Goal: Task Accomplishment & Management: Complete application form

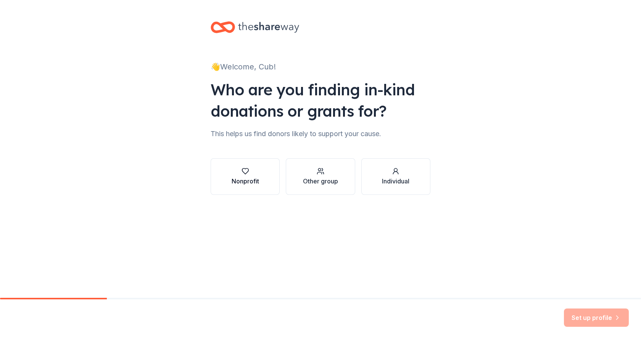
click at [246, 174] on icon "button" at bounding box center [245, 172] width 6 height 6
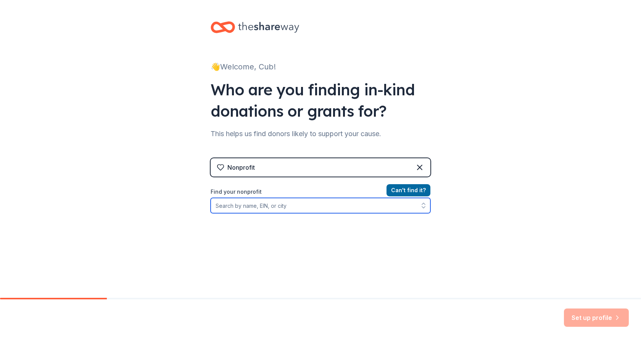
click at [299, 206] on input "Find your nonprofit" at bounding box center [321, 205] width 220 height 15
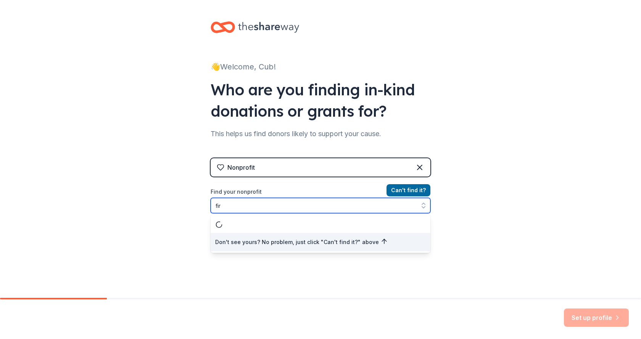
type input "fi"
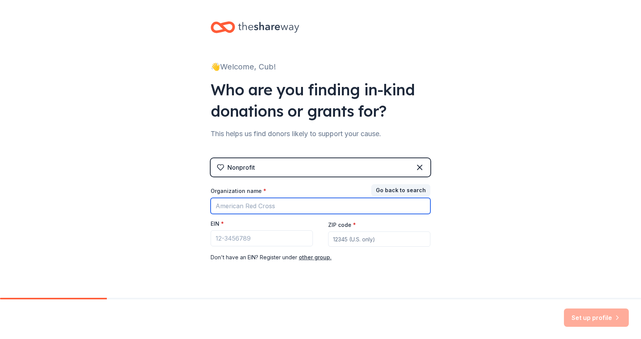
click at [298, 208] on input "Organization name *" at bounding box center [321, 206] width 220 height 16
type input "first [DEMOGRAPHIC_DATA] [DEMOGRAPHIC_DATA] [GEOGRAPHIC_DATA]"
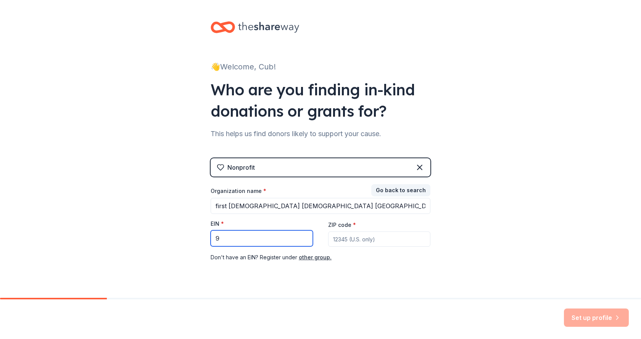
click at [242, 239] on input "9" at bounding box center [262, 239] width 102 height 16
type input "[US_EMPLOYER_IDENTIFICATION_NUMBER]"
click at [388, 245] on input "ZIP code *" at bounding box center [379, 239] width 102 height 15
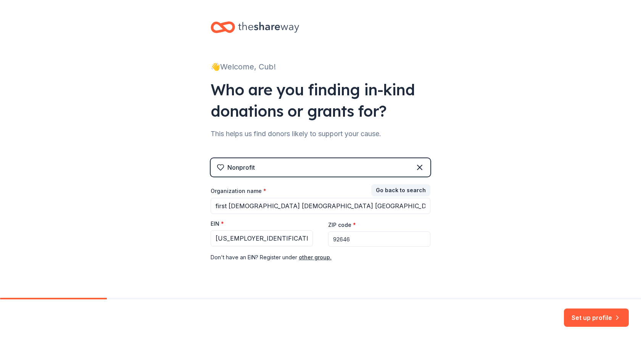
type input "92646"
click at [553, 245] on div "👋 Welcome, Cub! Who are you finding in-kind donations or grants for? This helps…" at bounding box center [320, 157] width 641 height 314
click at [584, 322] on button "Set up profile" at bounding box center [596, 318] width 65 height 18
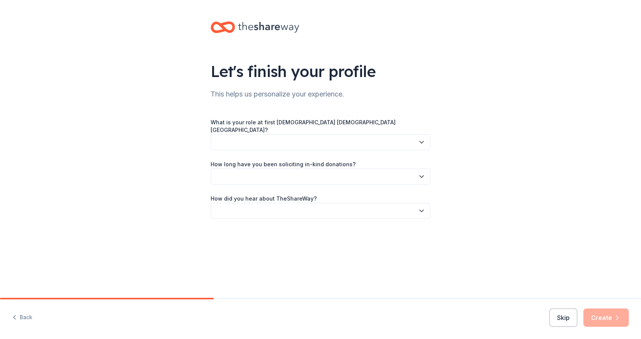
click at [310, 134] on button "button" at bounding box center [321, 142] width 220 height 16
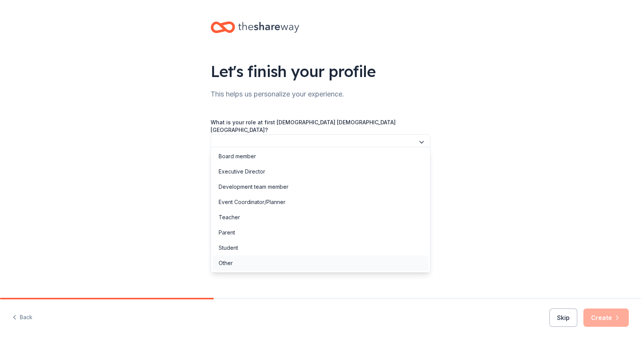
click at [235, 261] on div "Other" at bounding box center [321, 263] width 216 height 15
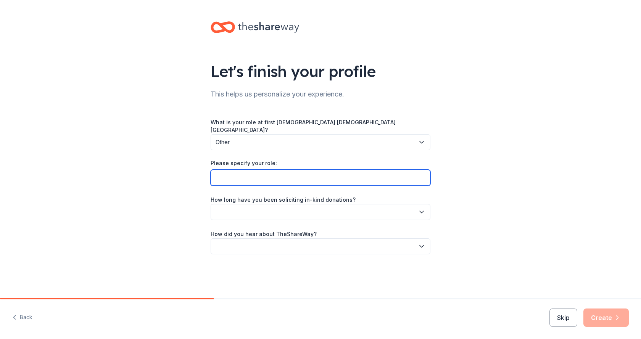
click at [238, 171] on input "Please specify your role:" at bounding box center [321, 178] width 220 height 16
type input "Fundraising Chair for Pack #0001"
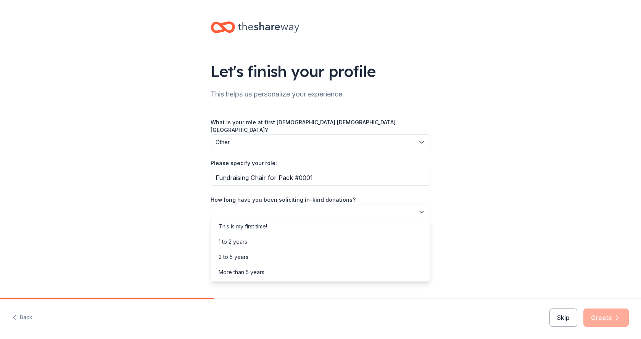
click at [259, 207] on button "button" at bounding box center [321, 212] width 220 height 16
click at [255, 228] on div "This is my first time!" at bounding box center [243, 226] width 48 height 9
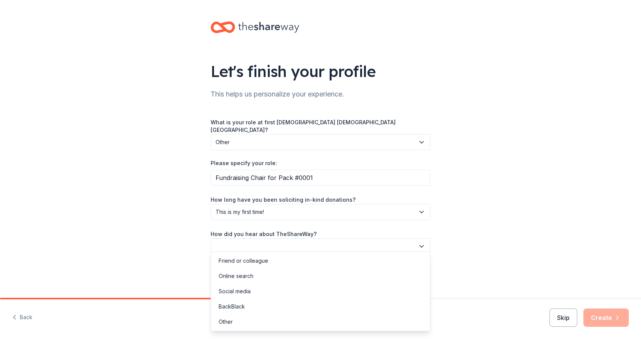
click at [255, 242] on button "button" at bounding box center [321, 247] width 220 height 16
click at [255, 278] on div "Online search" at bounding box center [321, 276] width 216 height 15
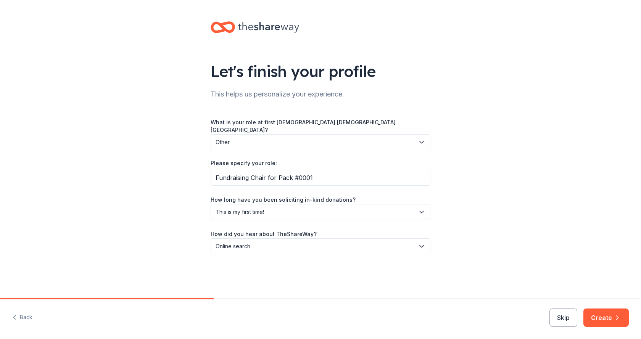
click at [601, 314] on button "Create" at bounding box center [606, 318] width 45 height 18
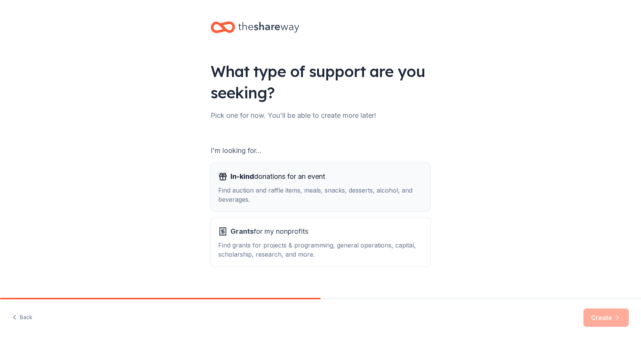
click at [355, 191] on div "Find auction and raffle items, meals, snacks, desserts, alcohol, and beverages." at bounding box center [320, 195] width 205 height 18
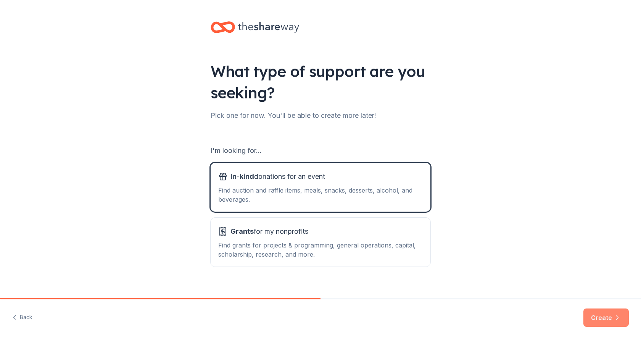
click at [593, 321] on button "Create" at bounding box center [606, 318] width 45 height 18
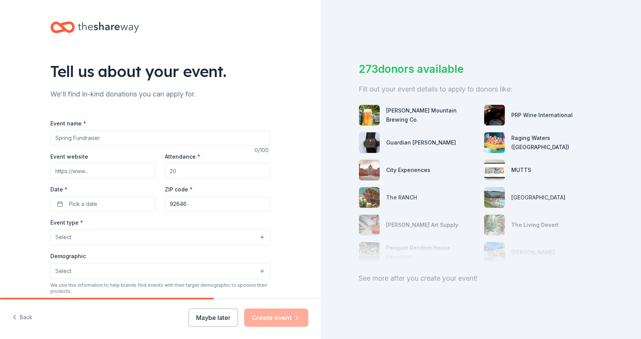
click at [111, 141] on input "Event name *" at bounding box center [160, 138] width 220 height 15
type input "Pasta with the Pack"
click at [97, 175] on input "Event website" at bounding box center [102, 170] width 105 height 15
click at [178, 171] on input "Attendance *" at bounding box center [217, 170] width 105 height 15
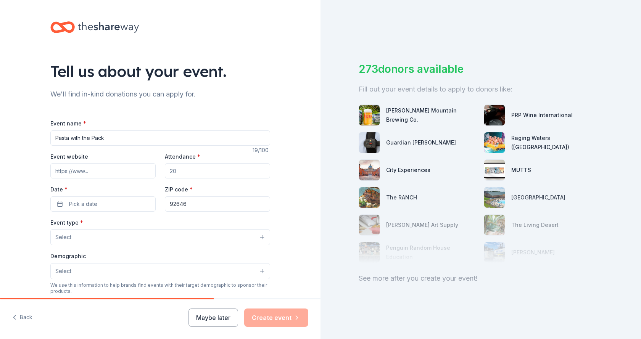
click at [178, 171] on input "Attendance *" at bounding box center [217, 170] width 105 height 15
type input "175"
click at [118, 204] on button "Pick a date" at bounding box center [102, 204] width 105 height 15
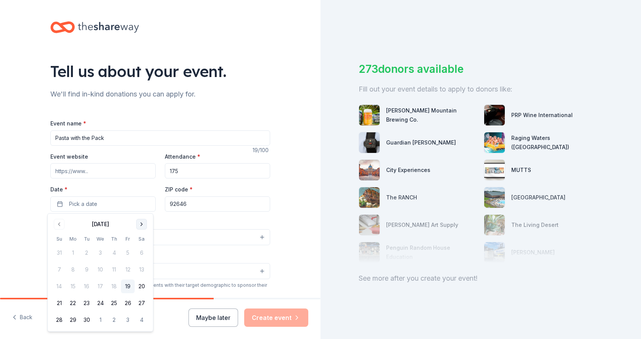
click at [145, 226] on button "Go to next month" at bounding box center [141, 224] width 11 height 11
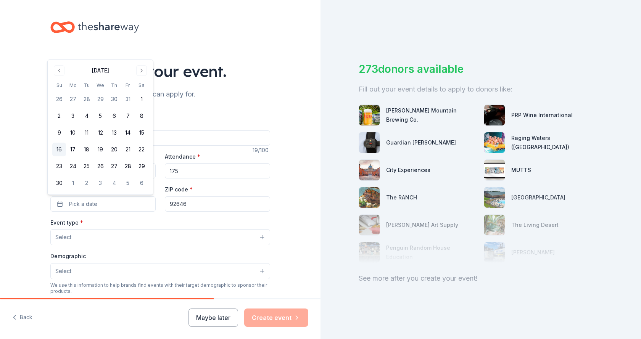
click at [63, 148] on button "16" at bounding box center [59, 150] width 14 height 14
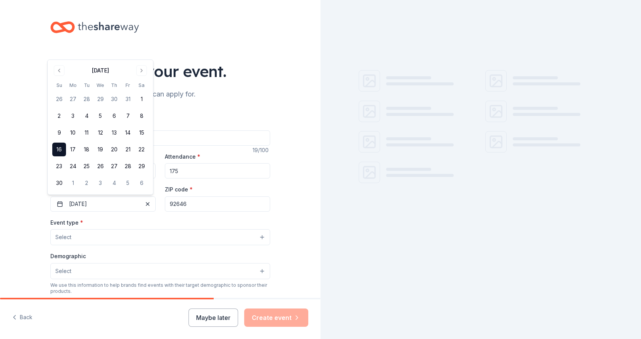
click at [25, 169] on div "Tell us about your event. We'll find in-kind donations you can apply for. Event…" at bounding box center [160, 254] width 321 height 508
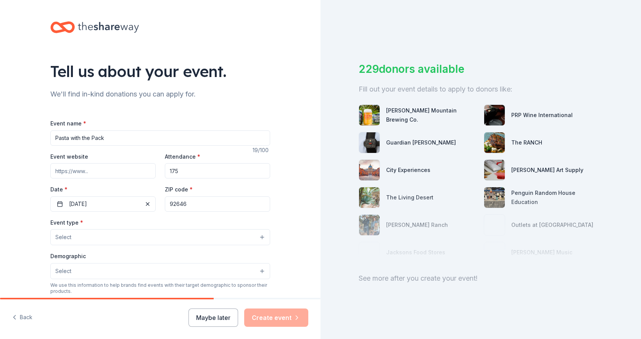
click at [119, 241] on button "Select" at bounding box center [160, 237] width 220 height 16
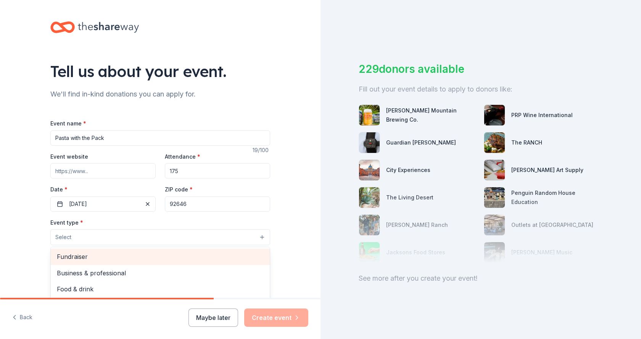
click at [115, 256] on span "Fundraiser" at bounding box center [160, 257] width 207 height 10
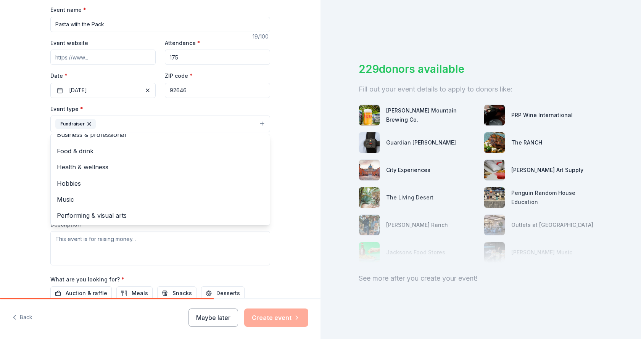
scroll to position [114, 0]
click at [16, 189] on div "Tell us about your event. We'll find in-kind donations you can apply for. Event…" at bounding box center [160, 140] width 321 height 509
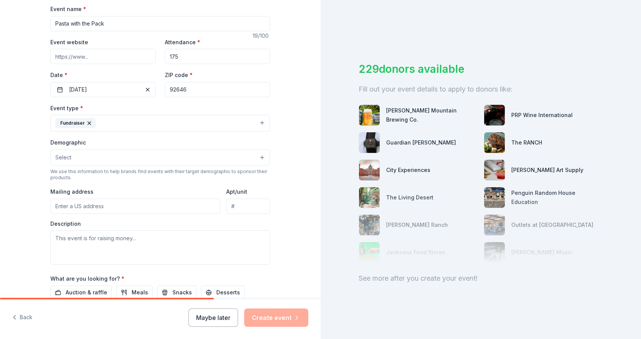
click at [78, 165] on button "Select" at bounding box center [160, 158] width 220 height 16
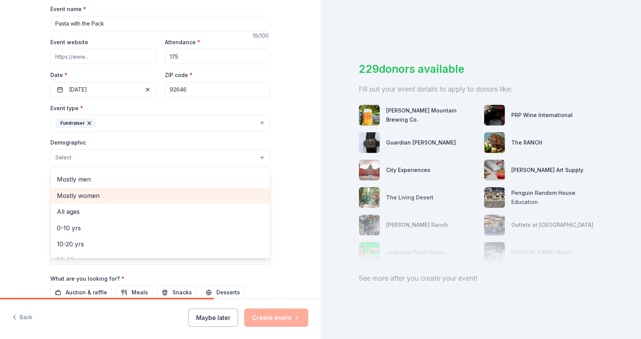
scroll to position [38, 0]
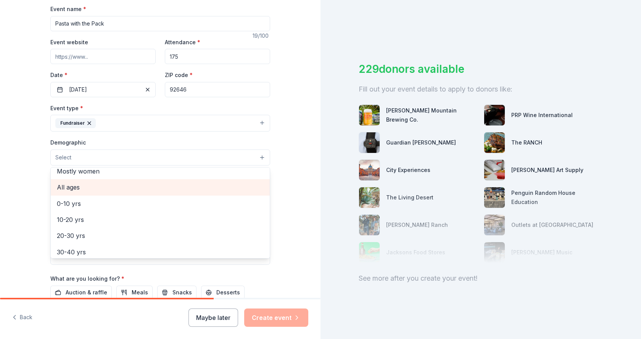
click at [96, 188] on span "All ages" at bounding box center [160, 187] width 207 height 10
click at [38, 193] on div "Tell us about your event. We'll find in-kind donations you can apply for. Event…" at bounding box center [160, 140] width 244 height 509
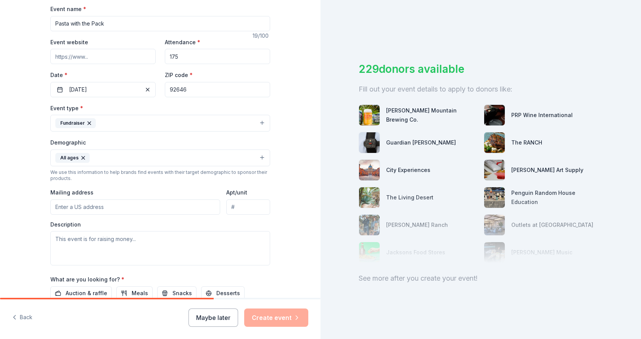
click at [123, 209] on input "Mailing address" at bounding box center [135, 207] width 170 height 15
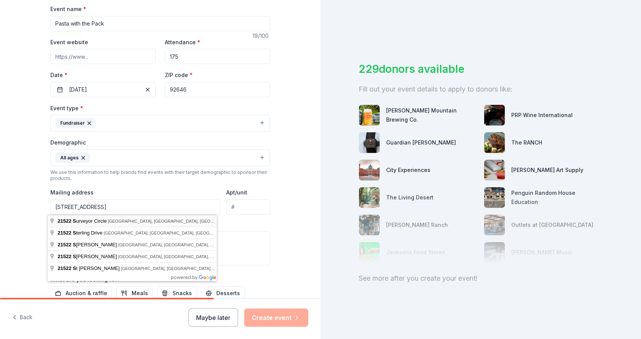
type input "[STREET_ADDRESS]"
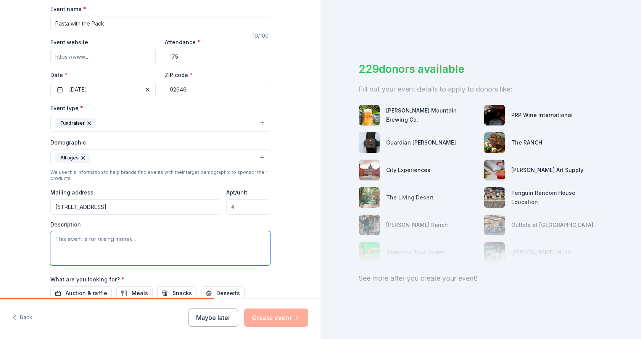
click at [90, 245] on textarea at bounding box center [160, 248] width 220 height 34
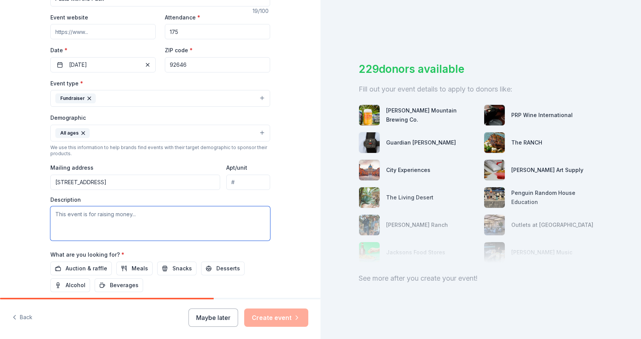
scroll to position [153, 0]
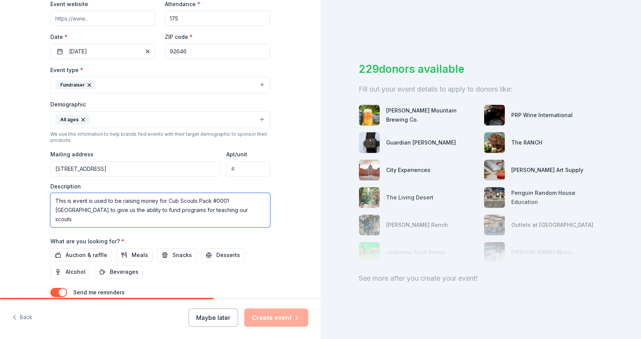
click at [231, 213] on textarea "This is event is used to be raising money for Cub Scouts Pack #0001 [GEOGRAPHIC…" at bounding box center [160, 210] width 220 height 34
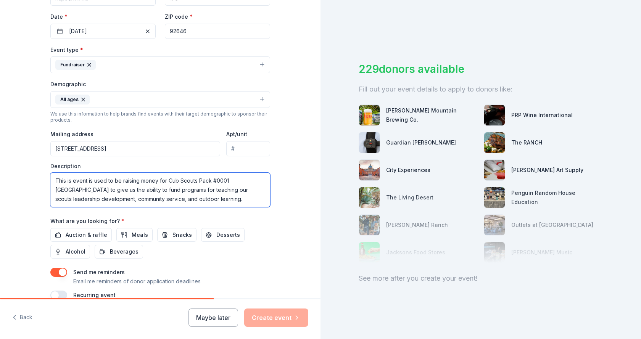
scroll to position [191, 0]
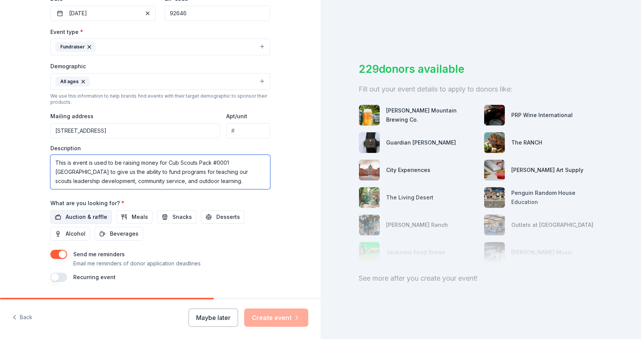
type textarea "This is event is used to be raising money for Cub Scouts Pack #0001 [GEOGRAPHIC…"
click at [94, 219] on span "Auction & raffle" at bounding box center [87, 217] width 42 height 9
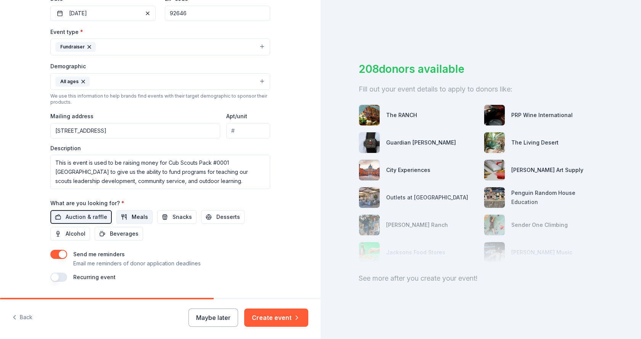
click at [138, 218] on span "Meals" at bounding box center [140, 217] width 16 height 9
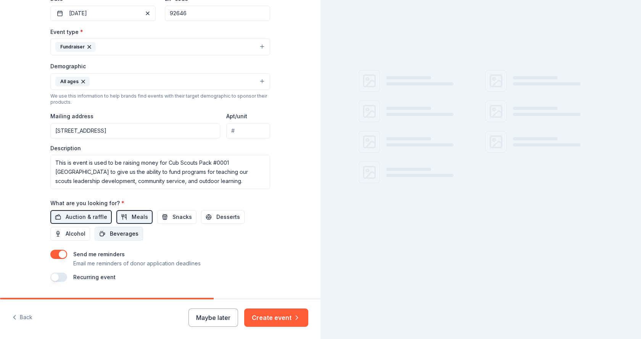
click at [122, 232] on span "Beverages" at bounding box center [124, 233] width 29 height 9
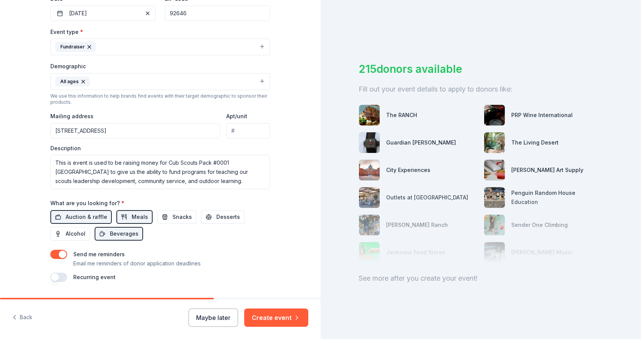
scroll to position [211, 0]
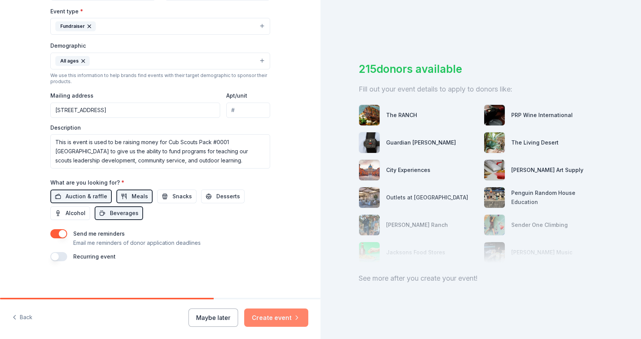
click at [263, 321] on button "Create event" at bounding box center [276, 318] width 64 height 18
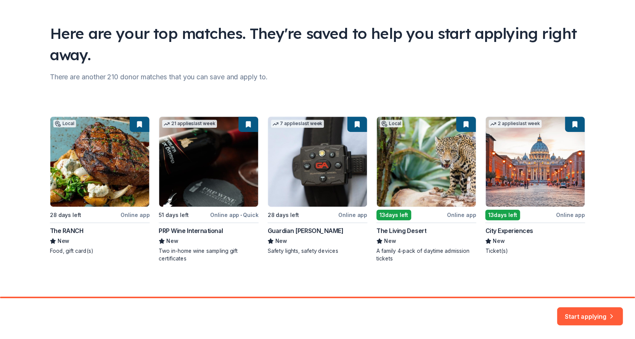
scroll to position [41, 0]
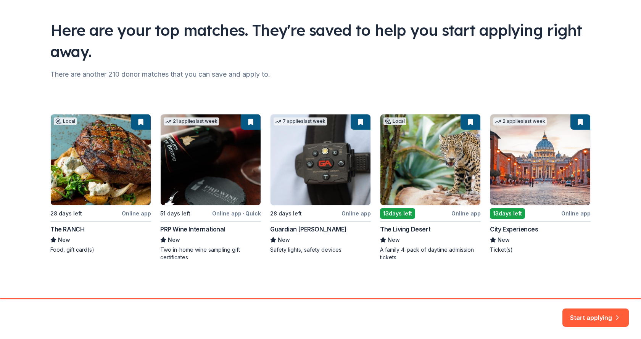
click at [100, 158] on div "Local 28 days left Online app The RANCH New Food, gift card(s) 21 applies last …" at bounding box center [320, 187] width 540 height 147
click at [585, 313] on button "Start applying" at bounding box center [596, 313] width 66 height 18
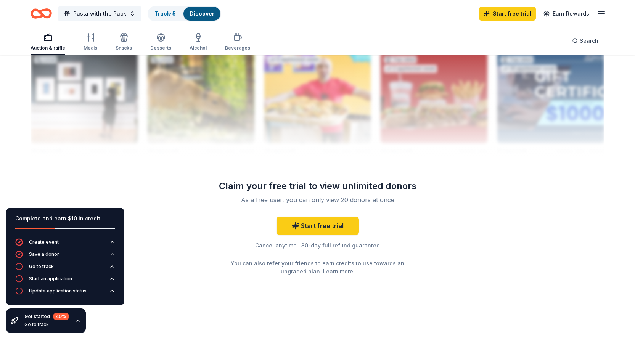
scroll to position [770, 0]
click at [321, 225] on link "Start free trial" at bounding box center [318, 225] width 82 height 18
click at [314, 220] on link "Start free trial" at bounding box center [318, 225] width 82 height 18
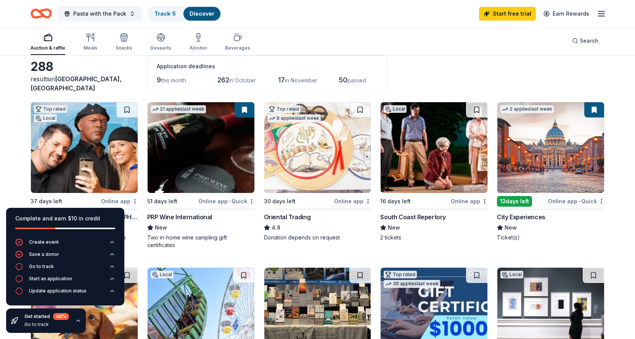
scroll to position [38, 0]
click at [300, 174] on img at bounding box center [317, 148] width 107 height 91
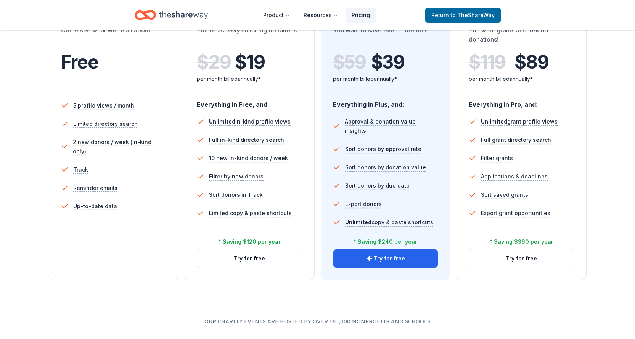
scroll to position [153, 0]
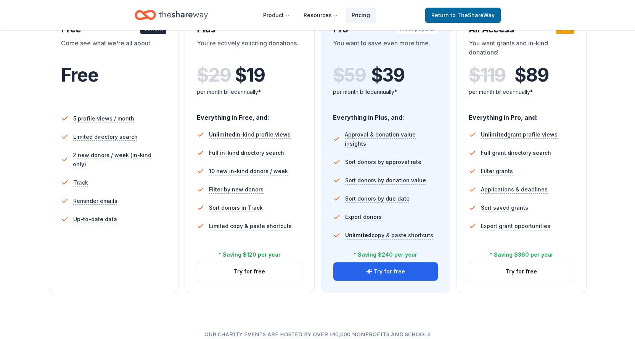
click at [153, 89] on div "Free" at bounding box center [114, 85] width 106 height 42
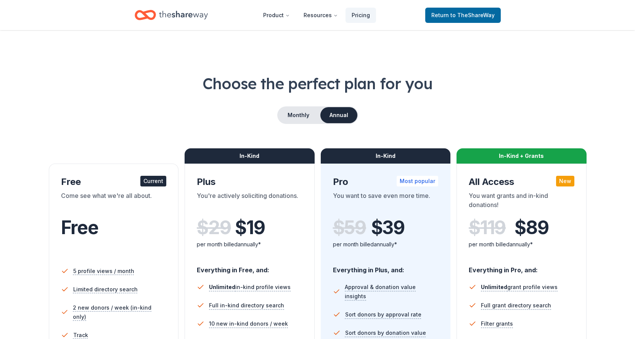
click at [120, 205] on div "Come see what we're all about." at bounding box center [114, 201] width 106 height 21
click at [467, 15] on span "to TheShareWay" at bounding box center [473, 15] width 44 height 6
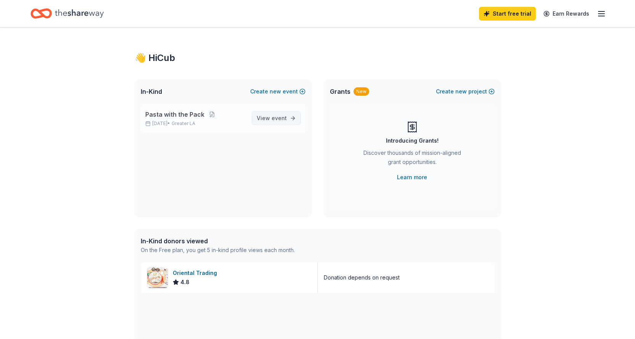
click at [277, 121] on span "event" at bounding box center [279, 118] width 15 height 6
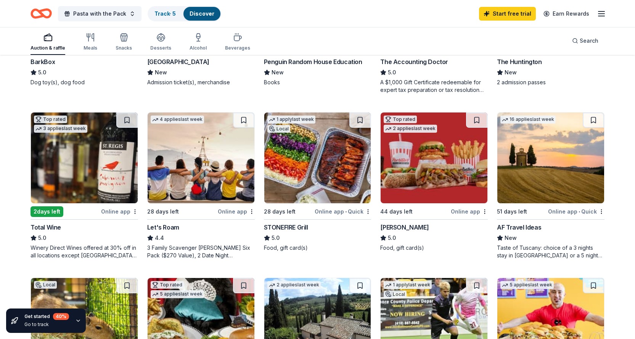
scroll to position [382, 0]
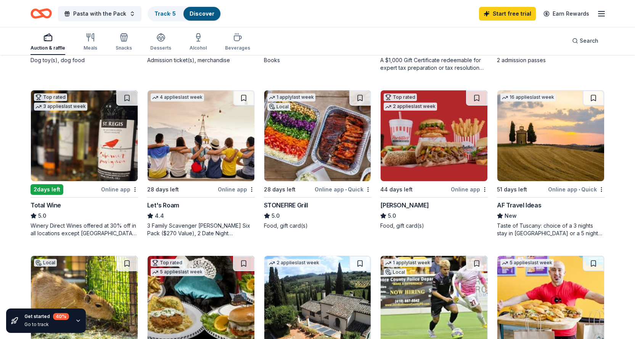
click at [450, 147] on img at bounding box center [434, 135] width 107 height 91
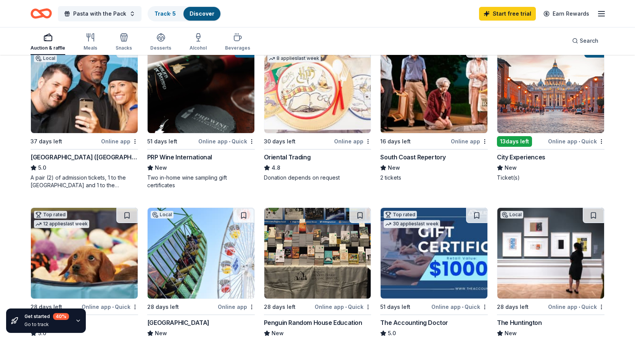
scroll to position [0, 0]
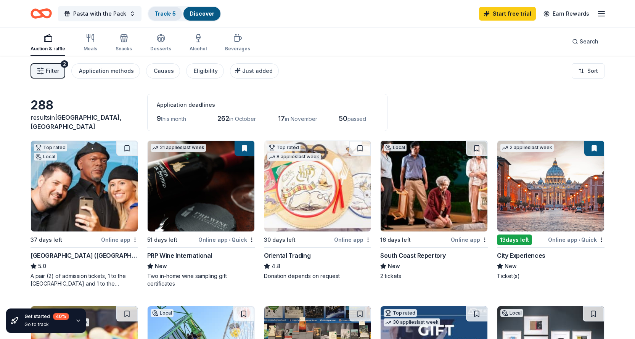
click at [161, 13] on link "Track · 5" at bounding box center [165, 13] width 21 height 6
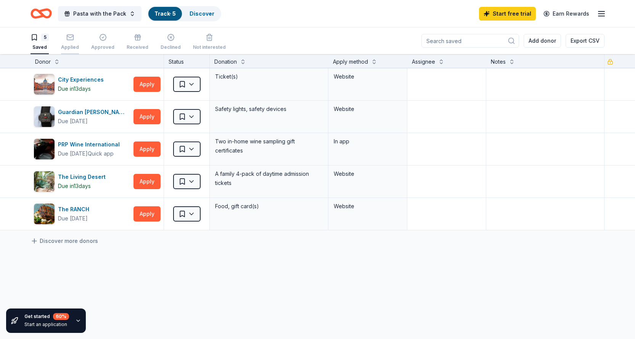
click at [66, 40] on icon "button" at bounding box center [70, 38] width 8 height 8
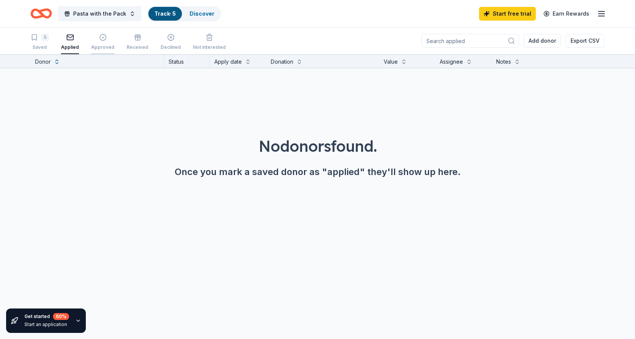
click at [100, 46] on div "Approved" at bounding box center [102, 47] width 23 height 6
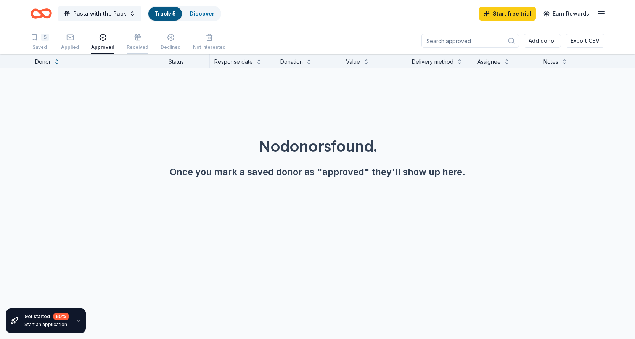
click at [136, 46] on div "Received" at bounding box center [138, 47] width 22 height 6
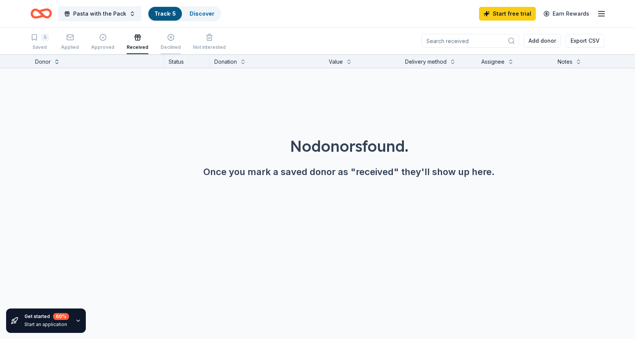
click at [172, 45] on div "Declined" at bounding box center [171, 47] width 20 height 6
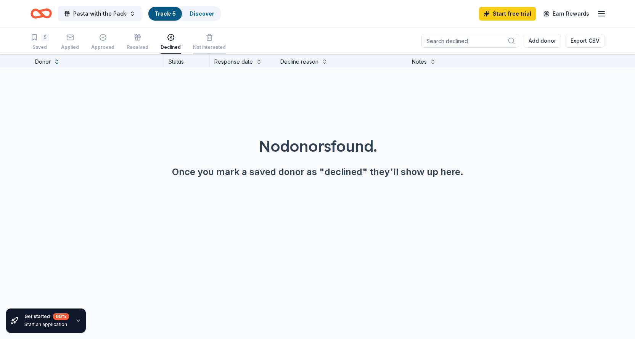
click at [197, 45] on div "Not interested" at bounding box center [209, 47] width 33 height 6
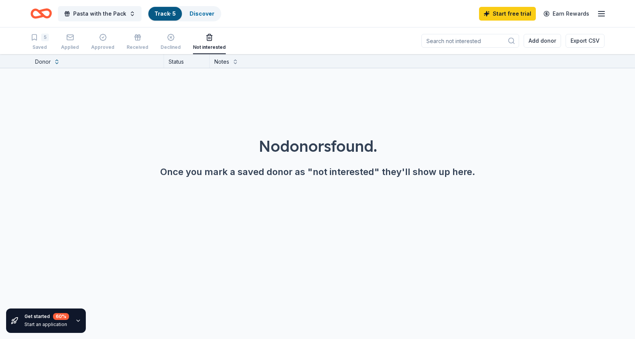
click at [51, 42] on div "5 Saved Applied Approved Received Declined Not interested" at bounding box center [128, 43] width 195 height 24
click at [45, 40] on div "5" at bounding box center [45, 38] width 8 height 8
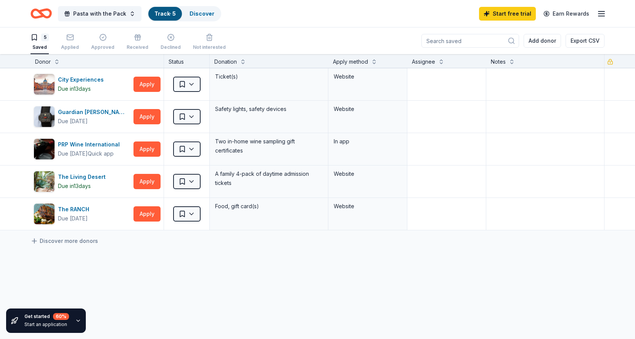
click at [602, 15] on icon "button" at bounding box center [601, 13] width 9 height 9
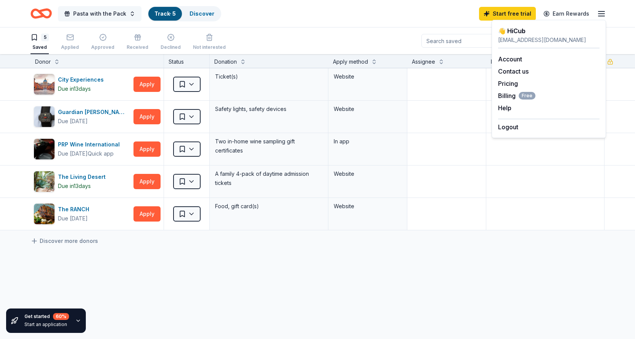
click at [111, 14] on span "Pasta with the Pack" at bounding box center [99, 13] width 53 height 9
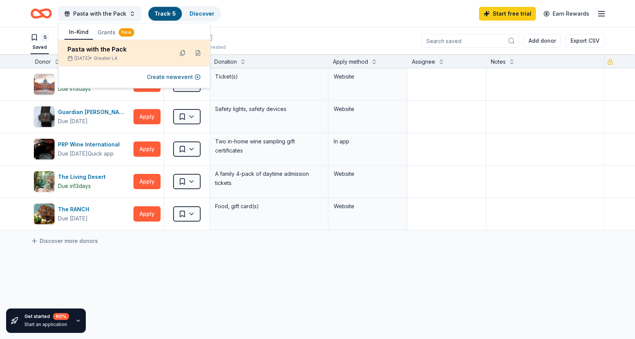
click at [105, 53] on div "Pasta with the Pack" at bounding box center [118, 49] width 100 height 9
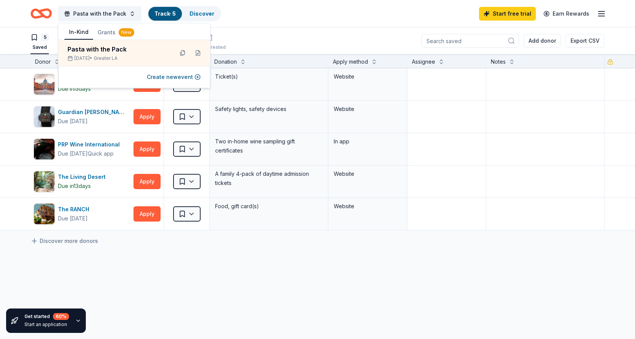
click at [368, 16] on div "Pasta with the Pack Track · 5 Discover Start free trial Earn Rewards" at bounding box center [318, 14] width 574 height 18
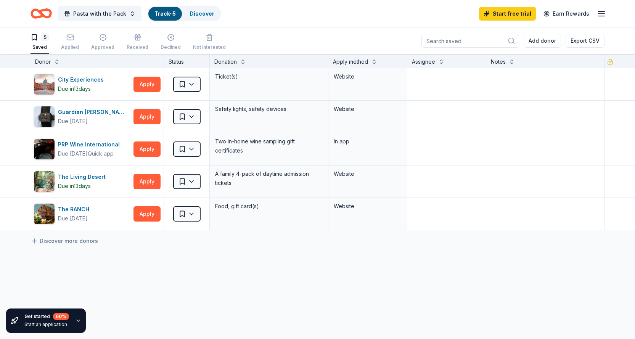
click at [601, 14] on icon "button" at bounding box center [601, 13] width 9 height 9
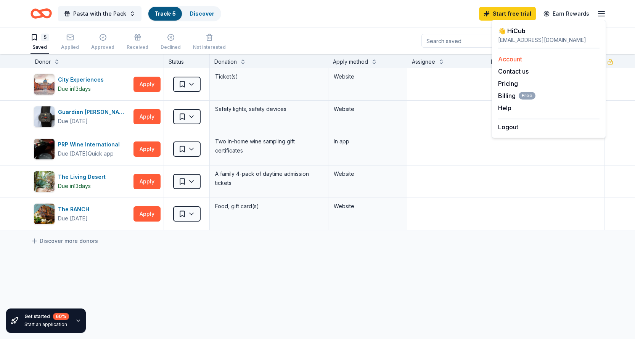
click at [521, 56] on link "Account" at bounding box center [510, 59] width 24 height 8
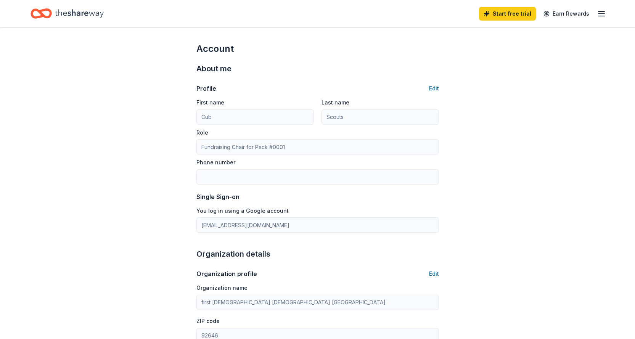
click at [603, 11] on line "button" at bounding box center [602, 11] width 6 height 0
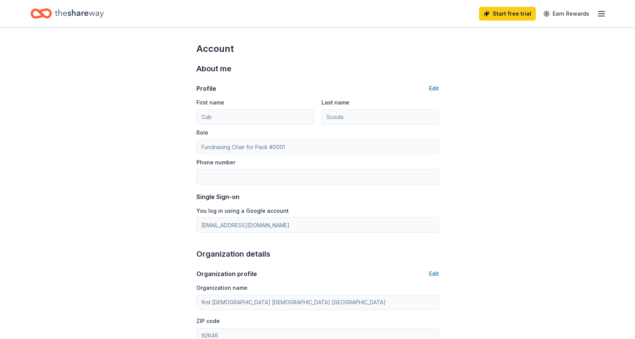
click at [37, 13] on icon "Home" at bounding box center [41, 14] width 21 height 18
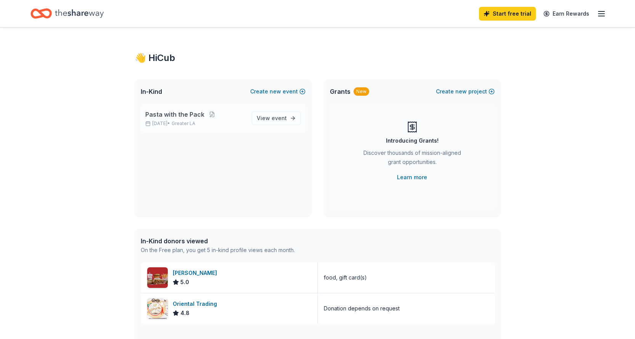
click at [191, 120] on div "Pasta with the Pack [DATE] • Greater LA" at bounding box center [195, 118] width 100 height 17
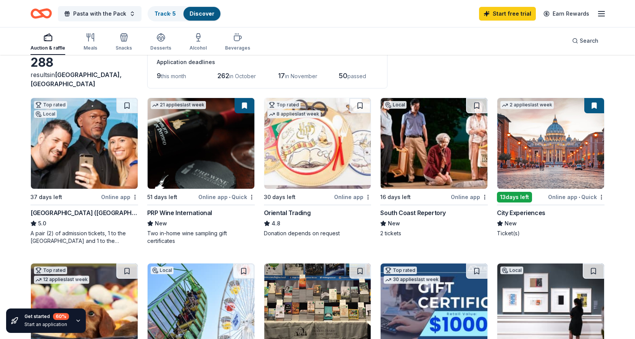
scroll to position [38, 0]
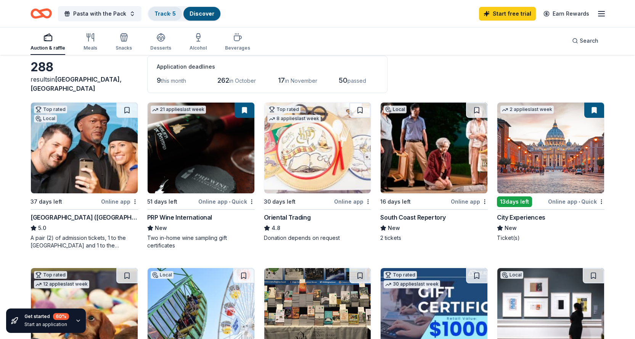
click at [163, 18] on div "Track · 5" at bounding box center [165, 14] width 34 height 14
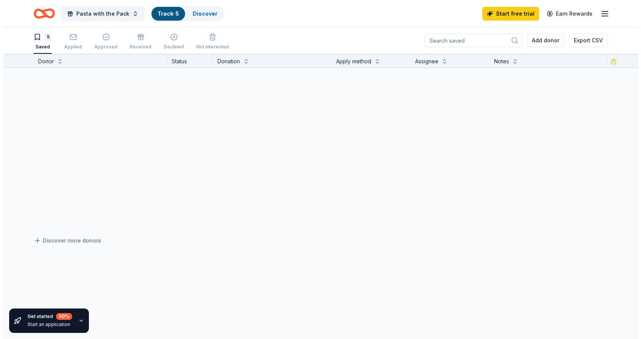
scroll to position [0, 0]
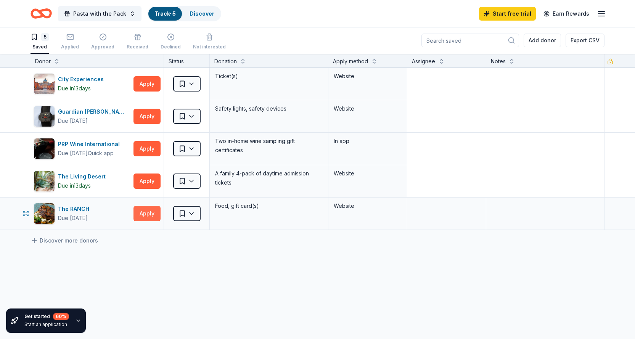
click at [140, 216] on button "Apply" at bounding box center [147, 213] width 27 height 15
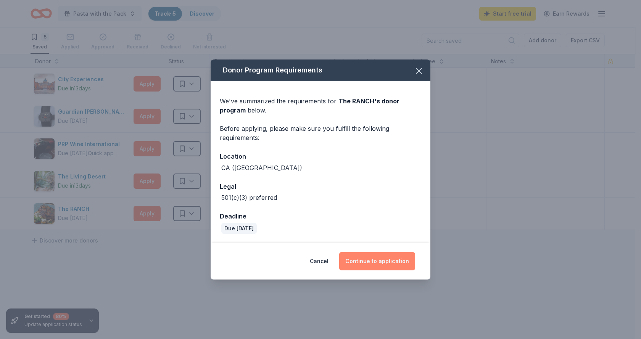
click at [392, 260] on button "Continue to application" at bounding box center [377, 261] width 76 height 18
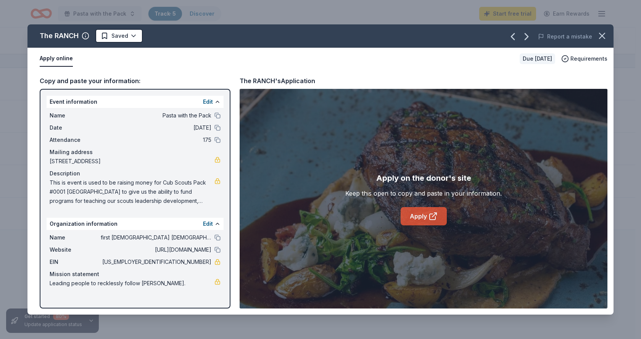
click at [421, 216] on link "Apply" at bounding box center [424, 216] width 46 height 18
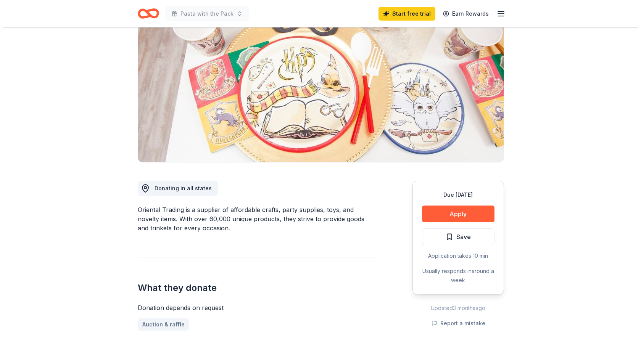
scroll to position [76, 0]
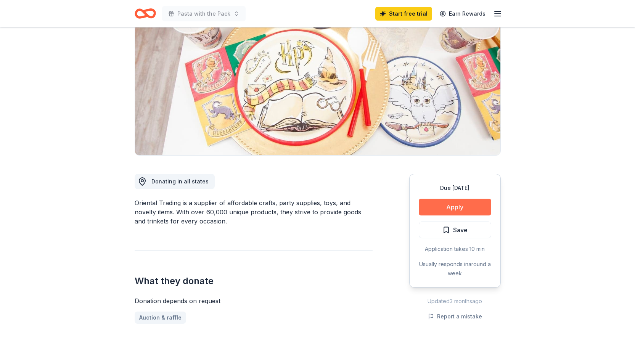
click at [429, 207] on button "Apply" at bounding box center [455, 207] width 73 height 17
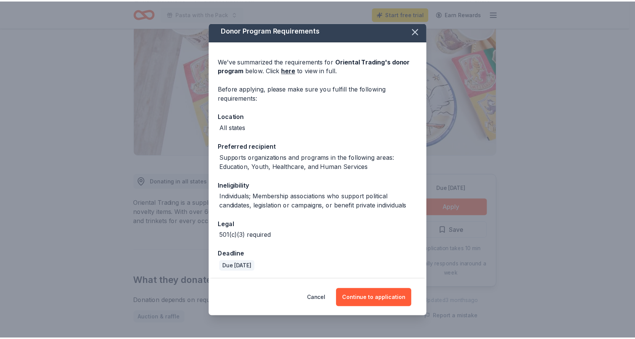
scroll to position [4, 0]
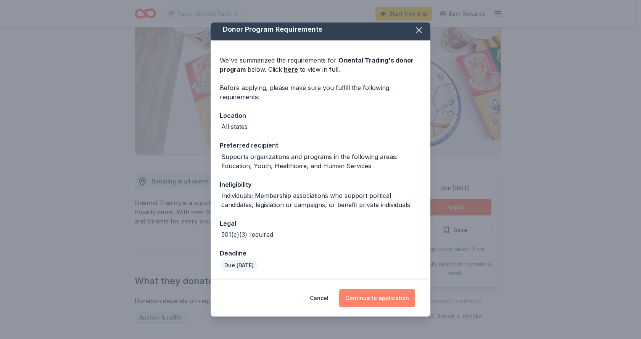
click at [368, 295] on button "Continue to application" at bounding box center [377, 298] width 76 height 18
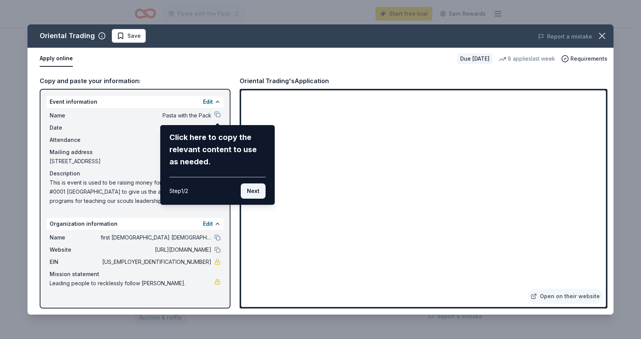
click at [250, 191] on button "Next" at bounding box center [253, 191] width 25 height 15
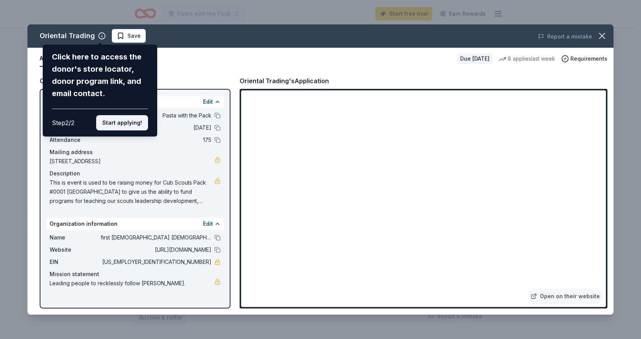
click at [137, 122] on button "Start applying!" at bounding box center [122, 122] width 52 height 15
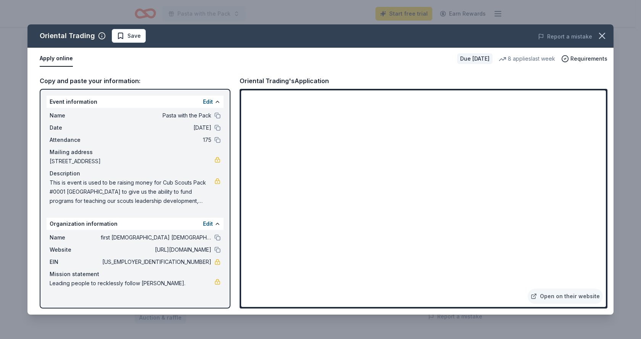
drag, startPoint x: 182, startPoint y: 263, endPoint x: 208, endPoint y: 262, distance: 26.0
click at [208, 262] on span "[US_EMPLOYER_IDENTIFICATION_NUMBER]" at bounding box center [156, 262] width 111 height 9
click at [204, 261] on span "[US_EMPLOYER_IDENTIFICATION_NUMBER]" at bounding box center [156, 262] width 111 height 9
click at [604, 35] on icon "button" at bounding box center [602, 36] width 11 height 11
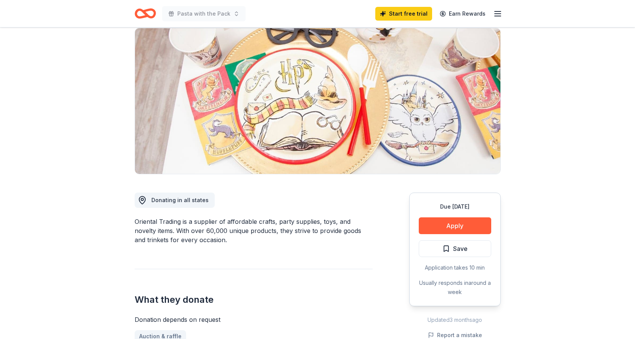
scroll to position [0, 0]
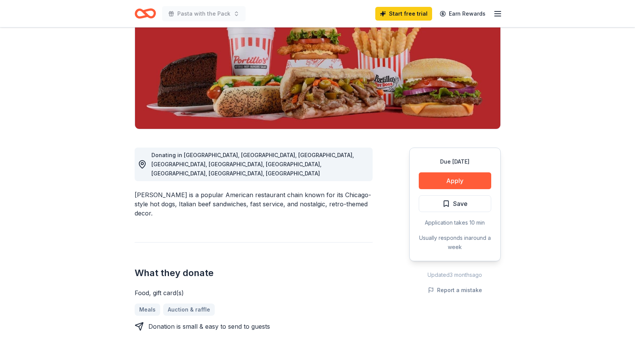
scroll to position [114, 0]
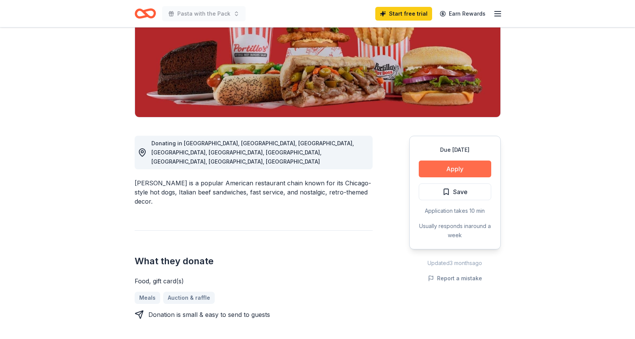
click at [455, 174] on button "Apply" at bounding box center [455, 169] width 73 height 17
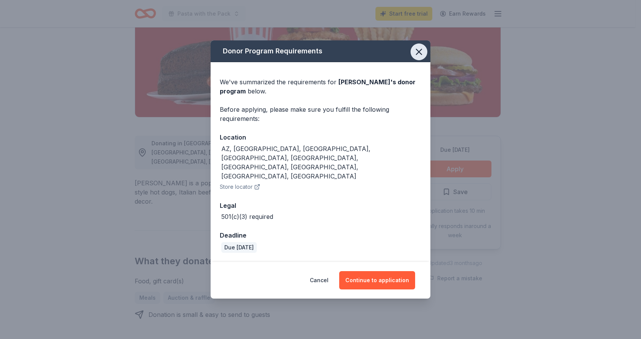
click at [419, 57] on icon "button" at bounding box center [419, 52] width 11 height 11
